Goal: Task Accomplishment & Management: Use online tool/utility

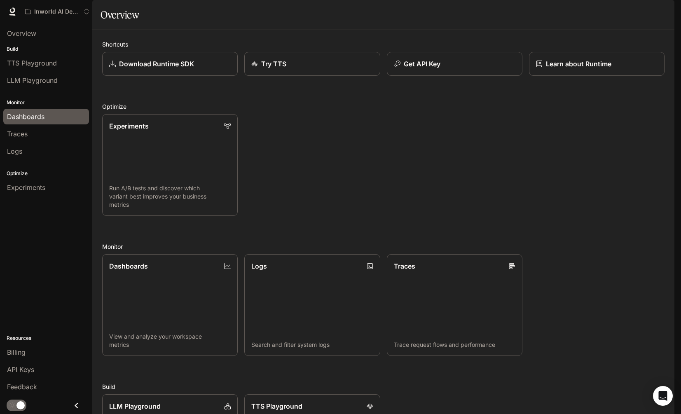
click at [42, 121] on span "Dashboards" at bounding box center [25, 117] width 37 height 10
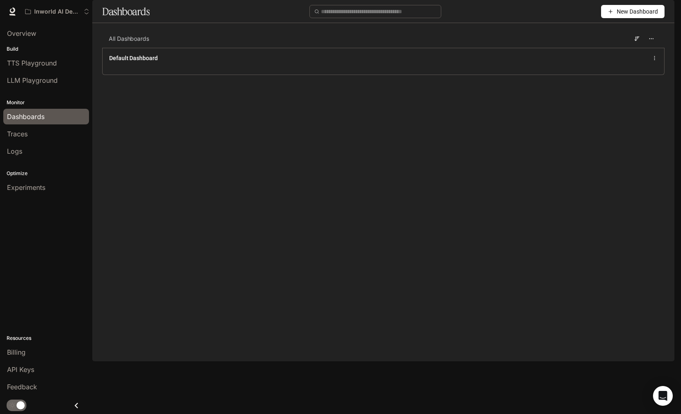
click at [657, 14] on img "button" at bounding box center [663, 12] width 12 height 12
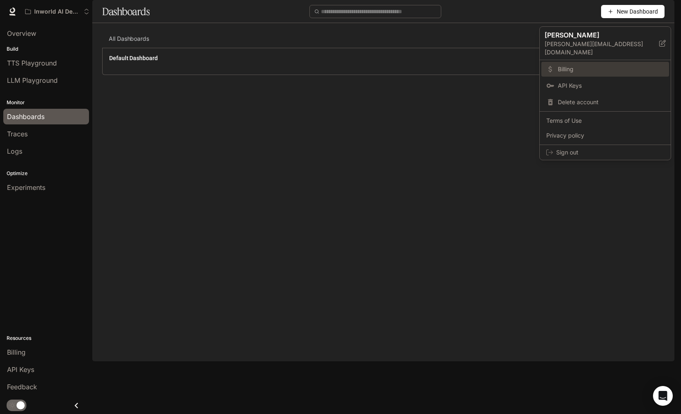
click at [584, 65] on span "Billing" at bounding box center [611, 69] width 106 height 8
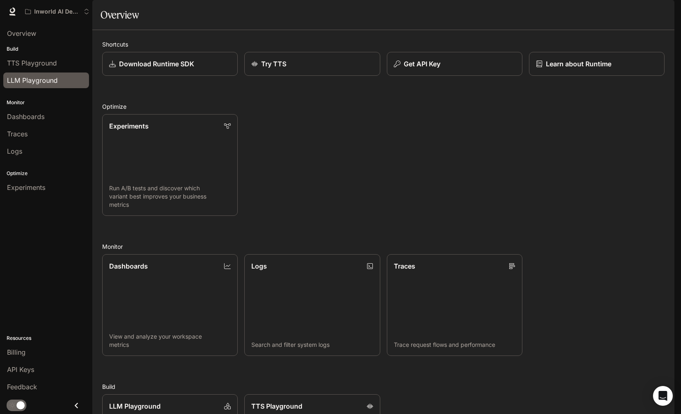
click at [42, 83] on span "LLM Playground" at bounding box center [32, 80] width 51 height 10
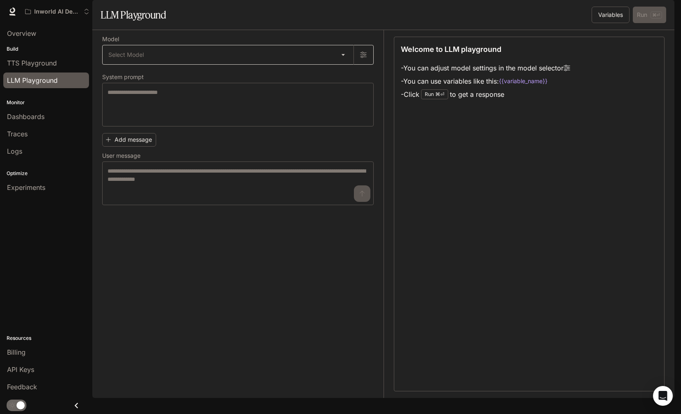
click at [173, 72] on body "Skip to main content Inworld AI Demos TTS TTS Runtime Runtime Documentation Doc…" at bounding box center [340, 207] width 681 height 414
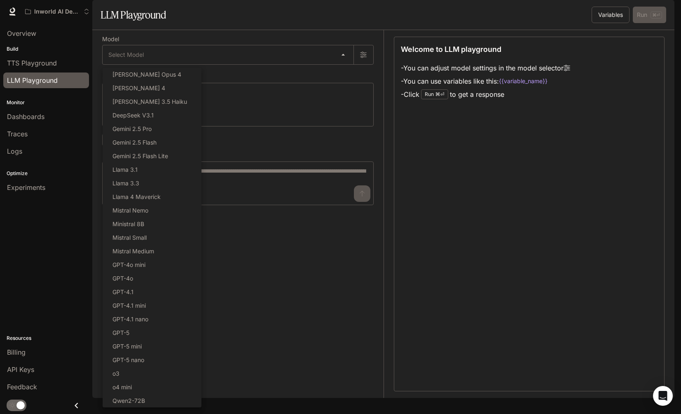
click at [287, 82] on div at bounding box center [340, 207] width 681 height 414
click at [289, 81] on body "Skip to main content Inworld AI Demos TTS TTS Runtime Runtime Documentation Doc…" at bounding box center [340, 207] width 681 height 414
click at [289, 81] on div at bounding box center [340, 207] width 681 height 414
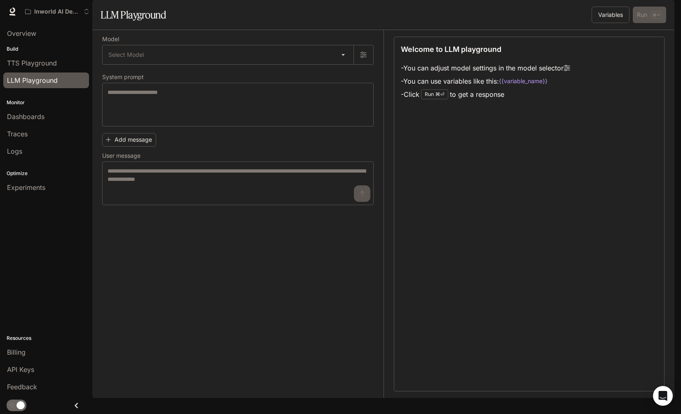
click at [294, 81] on body "Skip to main content Inworld AI Demos TTS TTS Runtime Runtime Documentation Doc…" at bounding box center [340, 207] width 681 height 414
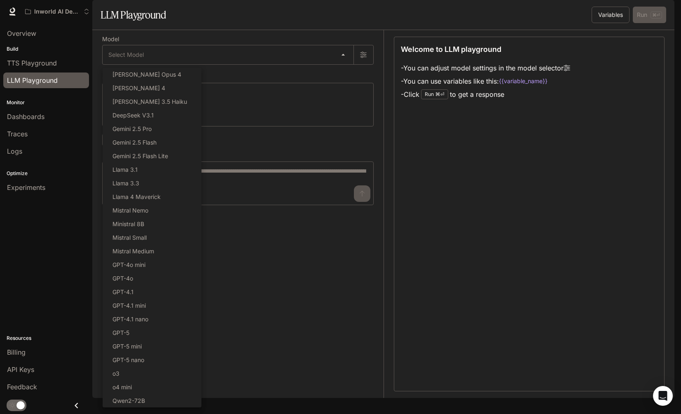
click at [294, 81] on div at bounding box center [340, 207] width 681 height 414
click at [294, 81] on body "Skip to main content Inworld AI Demos TTS TTS Runtime Runtime Documentation Doc…" at bounding box center [340, 207] width 681 height 414
click at [245, 120] on div at bounding box center [340, 207] width 681 height 414
drag, startPoint x: 288, startPoint y: 72, endPoint x: 283, endPoint y: 70, distance: 5.1
click at [288, 71] on body "Skip to main content Inworld AI Demos TTS TTS Runtime Runtime Documentation Doc…" at bounding box center [340, 207] width 681 height 414
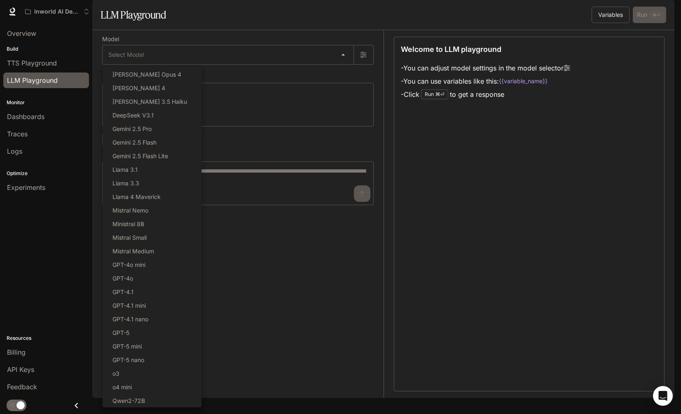
click at [271, 70] on div at bounding box center [340, 207] width 681 height 414
